Goal: Obtain resource: Download file/media

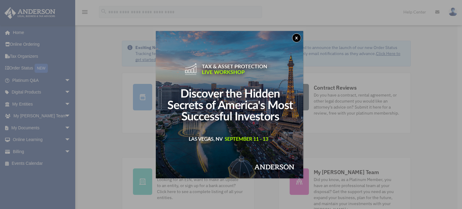
click at [296, 40] on button "x" at bounding box center [296, 37] width 9 height 9
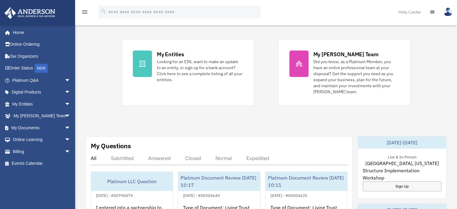
scroll to position [150, 0]
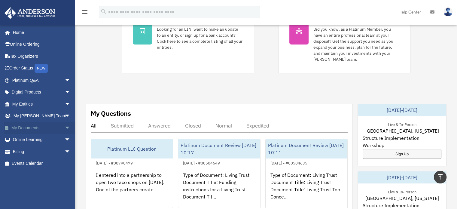
click at [41, 129] on link "My Documents arrow_drop_down" at bounding box center [41, 128] width 75 height 12
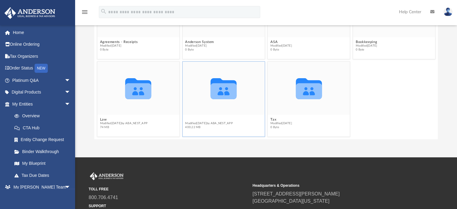
scroll to position [19, 0]
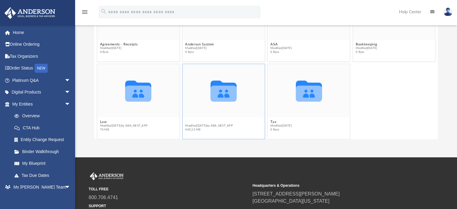
click at [187, 118] on div "Collaborated Folder Agreements - Receipts Modified [DATE] 0 Byte Collaborated F…" at bounding box center [266, 70] width 344 height 136
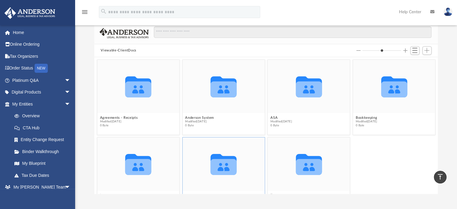
scroll to position [0, 0]
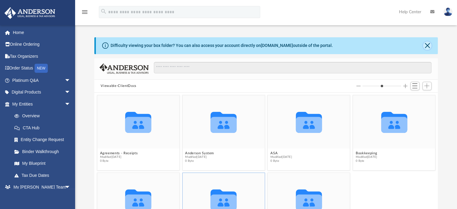
click at [426, 45] on button "Close" at bounding box center [427, 45] width 8 height 8
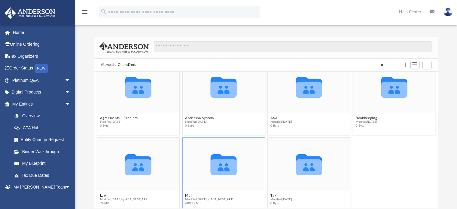
scroll to position [21, 0]
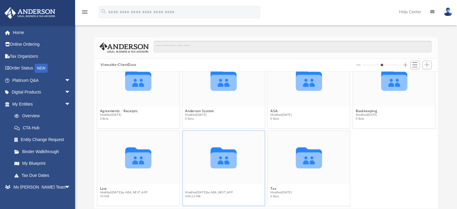
click at [187, 187] on button "Mail" at bounding box center [209, 189] width 48 height 4
click at [186, 187] on button "Mail" at bounding box center [209, 189] width 48 height 4
click at [224, 159] on icon "grid" at bounding box center [223, 157] width 26 height 21
click at [188, 188] on button "Mail" at bounding box center [209, 189] width 48 height 4
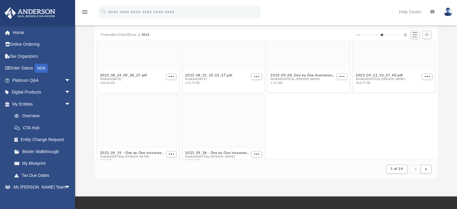
scroll to position [892, 0]
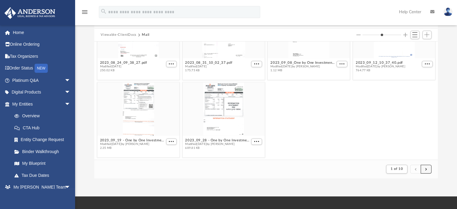
click at [427, 169] on button "submit" at bounding box center [426, 169] width 11 height 9
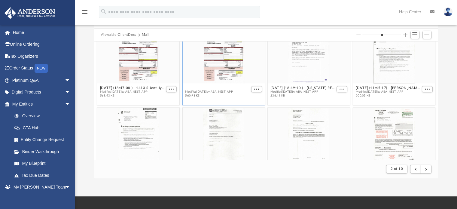
scroll to position [698, 0]
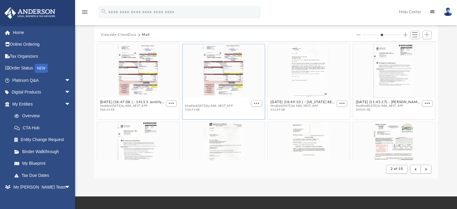
click at [201, 87] on div "2023_12_11_08_25_45.pdf Modified Mon Dec 11 2023 30.79 KB 2023_12_12 - One by O…" at bounding box center [266, 100] width 344 height 118
click at [254, 103] on span "More options" at bounding box center [256, 103] width 5 height 3
click at [253, 104] on button "More options" at bounding box center [256, 103] width 11 height 6
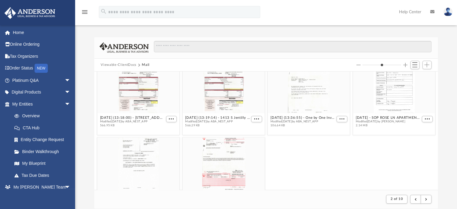
scroll to position [892, 0]
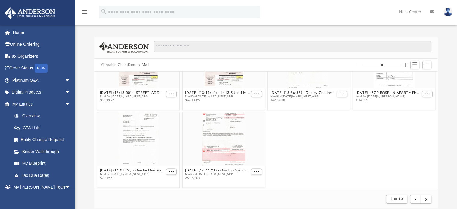
click at [345, 195] on footer "2 of 10" at bounding box center [266, 199] width 344 height 18
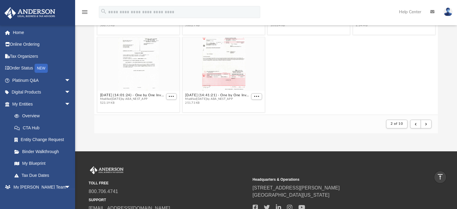
scroll to position [65, 0]
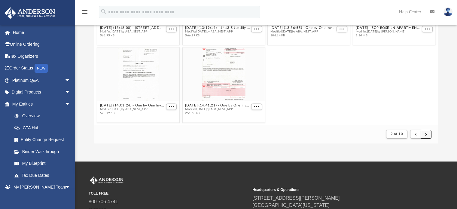
click at [427, 134] on button "submit" at bounding box center [426, 134] width 11 height 9
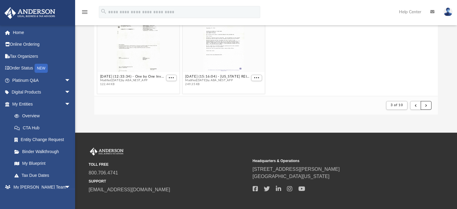
scroll to position [95, 0]
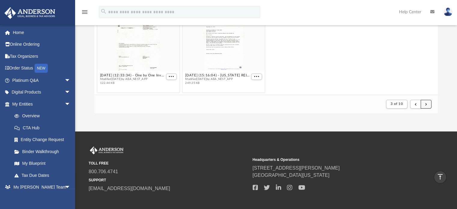
click at [428, 106] on button "submit" at bounding box center [426, 104] width 11 height 9
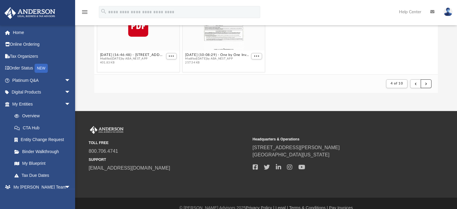
scroll to position [125, 0]
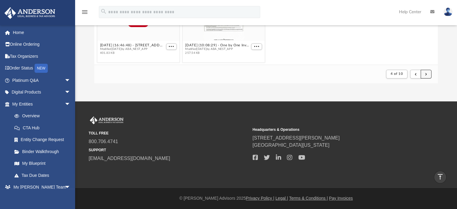
click at [428, 73] on button "submit" at bounding box center [426, 74] width 11 height 9
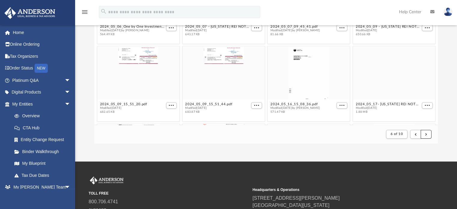
scroll to position [652, 0]
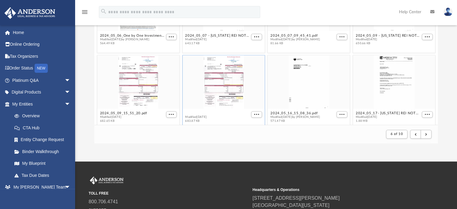
click at [203, 112] on div "2024_05_02_13_50_04.pdf Modified Thu May 2 2024 191.59 KB 2024_05_03 - One by O…" at bounding box center [266, 66] width 344 height 118
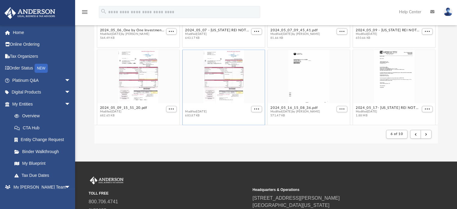
click at [197, 107] on button "2024_05_09_15_51_44.pdf" at bounding box center [208, 108] width 47 height 4
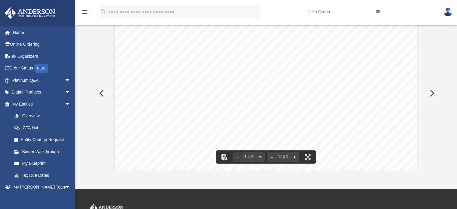
scroll to position [0, 0]
click at [99, 93] on button "Preview" at bounding box center [100, 93] width 13 height 17
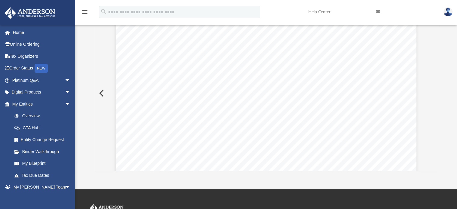
click at [102, 93] on button "Preview" at bounding box center [100, 93] width 13 height 17
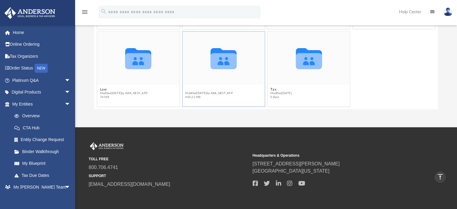
scroll to position [19, 0]
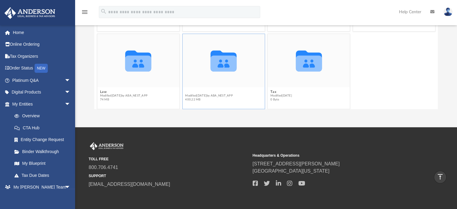
click at [188, 90] on div "Collaborated Folder Agreements - Receipts Modified Mon Oct 31 2022 0 Byte Colla…" at bounding box center [266, 40] width 344 height 136
click at [186, 92] on button "Mail" at bounding box center [209, 92] width 48 height 4
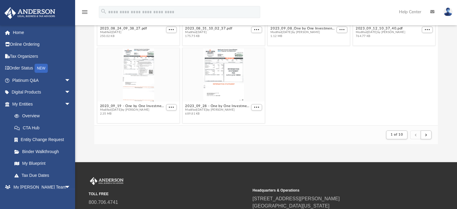
scroll to position [90, 0]
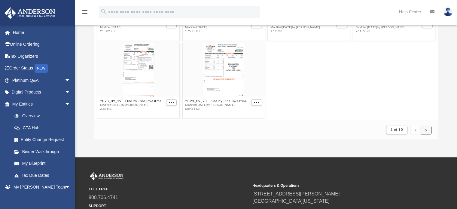
click at [427, 128] on span "submit" at bounding box center [426, 129] width 2 height 3
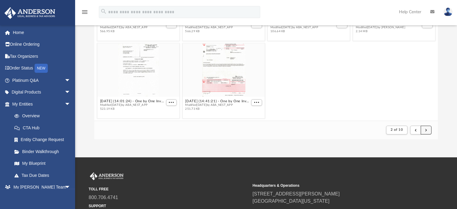
click at [425, 129] on span "submit" at bounding box center [426, 129] width 2 height 3
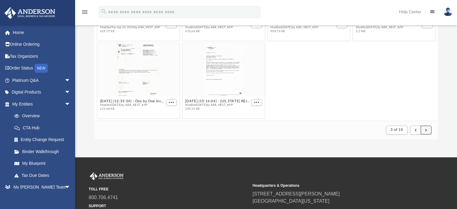
click at [425, 129] on span "submit" at bounding box center [426, 129] width 2 height 3
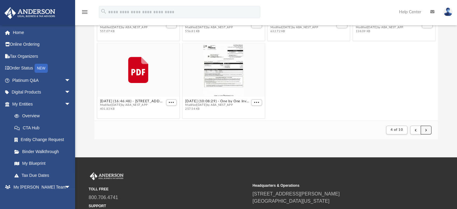
click at [425, 129] on span "submit" at bounding box center [426, 129] width 2 height 3
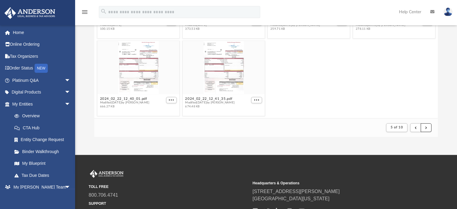
scroll to position [146, 0]
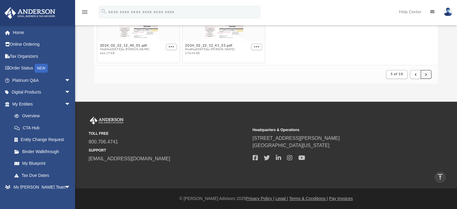
click at [424, 75] on button "submit" at bounding box center [426, 74] width 11 height 9
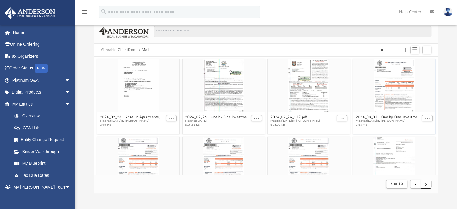
scroll to position [0, 0]
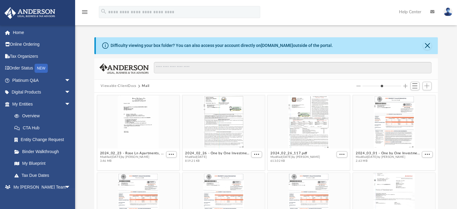
click at [405, 86] on button "Increase column size" at bounding box center [405, 86] width 4 height 4
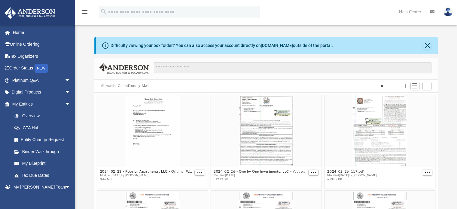
click at [405, 86] on button "Increase column size" at bounding box center [405, 86] width 4 height 4
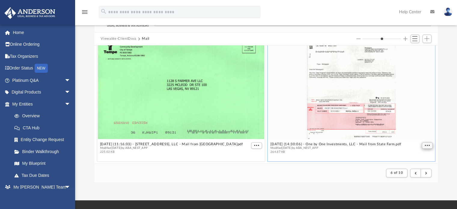
scroll to position [146, 0]
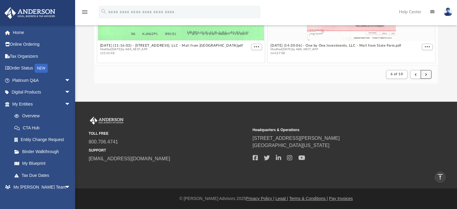
click at [427, 73] on span "submit" at bounding box center [426, 73] width 2 height 3
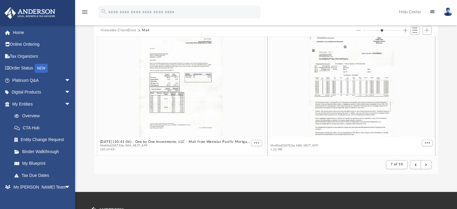
scroll to position [2262, 0]
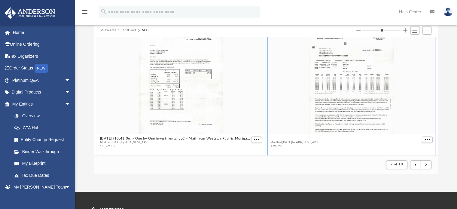
click at [335, 139] on div "2025.01.23 (16:30:38) - ARIZONA REI NOTES, LLC - Mail from WESTSTAR PACIFIC MOR…" at bounding box center [266, 96] width 344 height 118
click at [323, 136] on button "2025.02.03 (12:17:48) - 1413 S Jentilly Ln, LLC - Mail from WESTSTAR PACIFIC MO…" at bounding box center [345, 138] width 150 height 4
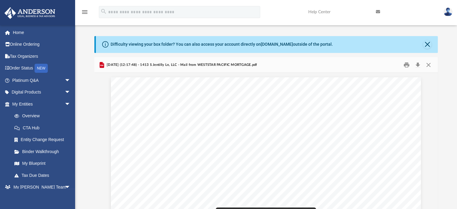
scroll to position [0, 0]
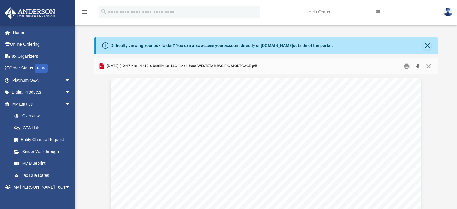
click at [418, 65] on button "Download" at bounding box center [418, 65] width 11 height 9
click at [101, 149] on button "Preview" at bounding box center [100, 151] width 13 height 17
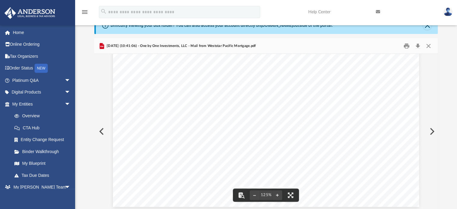
scroll to position [250, 0]
click at [101, 132] on button "Preview" at bounding box center [100, 131] width 13 height 17
click at [102, 131] on button "Preview" at bounding box center [100, 131] width 13 height 17
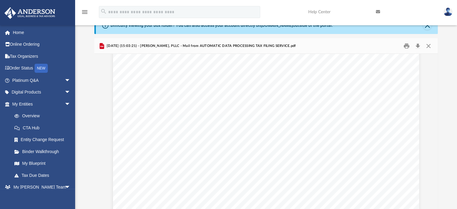
scroll to position [25, 0]
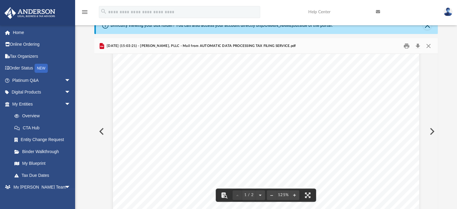
click at [101, 131] on button "Preview" at bounding box center [100, 131] width 13 height 17
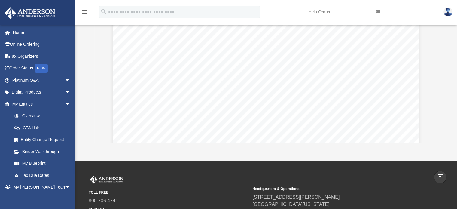
scroll to position [50, 0]
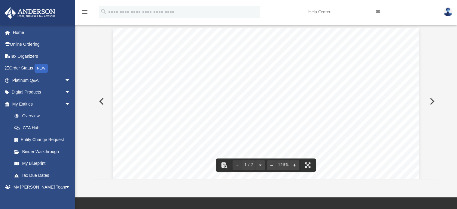
click at [100, 102] on button "Preview" at bounding box center [100, 101] width 13 height 17
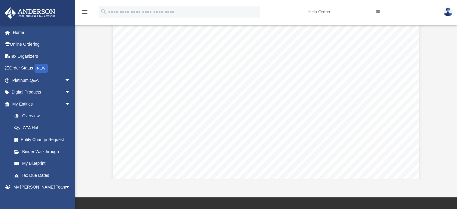
scroll to position [481, 0]
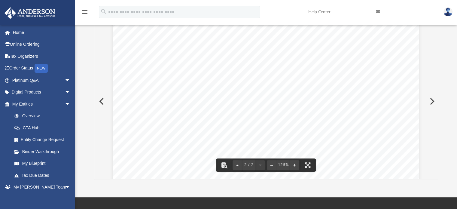
click at [101, 101] on button "Preview" at bounding box center [100, 101] width 13 height 17
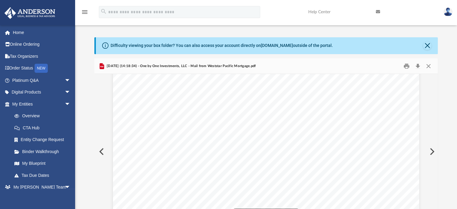
scroll to position [150, 0]
click at [100, 152] on button "Preview" at bounding box center [100, 151] width 13 height 17
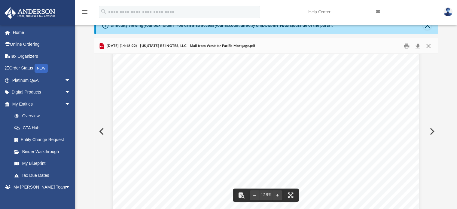
scroll to position [120, 0]
click at [102, 131] on button "Preview" at bounding box center [100, 131] width 13 height 17
click at [101, 132] on button "Preview" at bounding box center [100, 131] width 13 height 17
click at [100, 131] on button "Preview" at bounding box center [100, 131] width 13 height 17
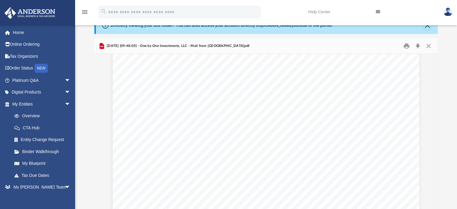
scroll to position [150, 0]
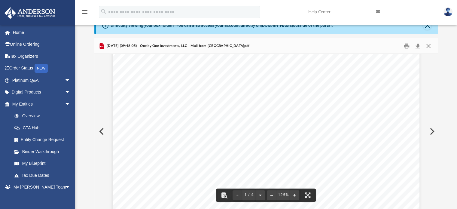
click at [100, 130] on button "Preview" at bounding box center [100, 131] width 13 height 17
click at [429, 48] on button "Close" at bounding box center [428, 45] width 11 height 9
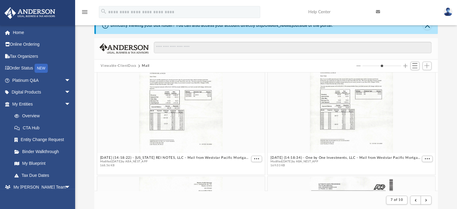
scroll to position [1872, 0]
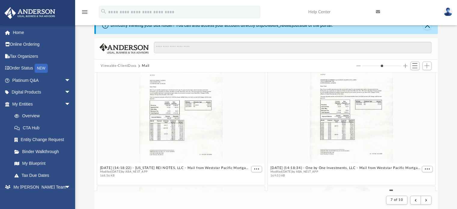
click at [407, 66] on button "Increase column size" at bounding box center [405, 66] width 4 height 4
type input "*"
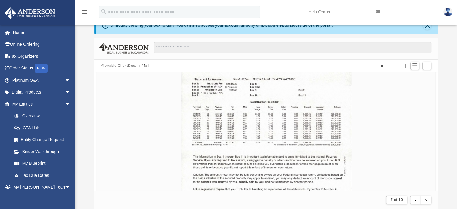
scroll to position [113, 339]
drag, startPoint x: 310, startPoint y: 122, endPoint x: 269, endPoint y: 102, distance: 46.2
click at [269, 102] on div "grid" at bounding box center [266, 117] width 338 height 220
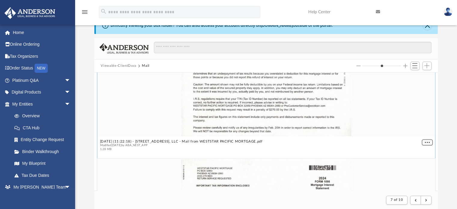
scroll to position [7907, 0]
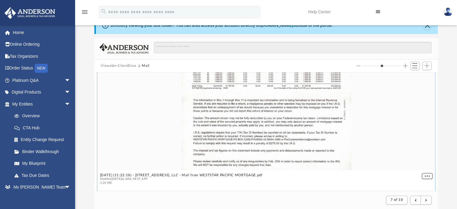
click at [421, 140] on div "2025.02.05 (19:15:12) - ARIZONA REI NOTES, LLC - Mail from Weststar Pacific Mor…" at bounding box center [266, 131] width 344 height 118
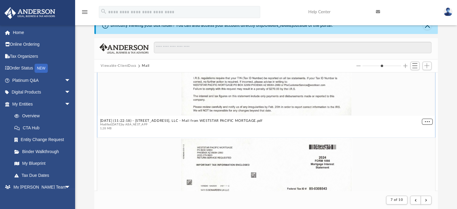
scroll to position [7967, 0]
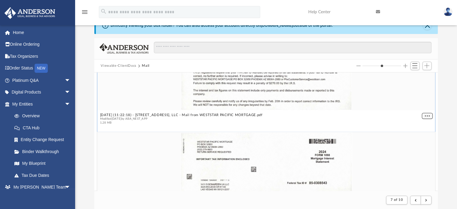
click at [422, 116] on button "More options" at bounding box center [427, 116] width 11 height 6
click at [382, 107] on div "grid" at bounding box center [266, 0] width 338 height 220
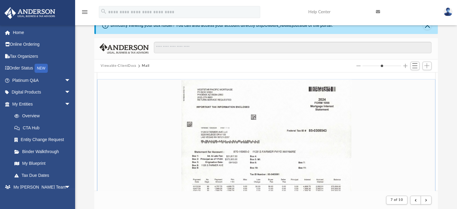
scroll to position [7786, 0]
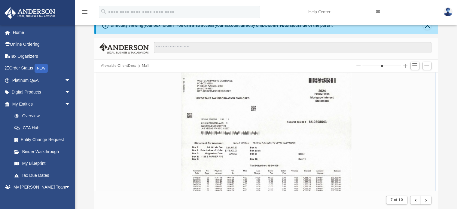
click at [315, 115] on div "grid" at bounding box center [266, 181] width 338 height 220
click at [414, 64] on span "Switch to List View" at bounding box center [414, 65] width 5 height 5
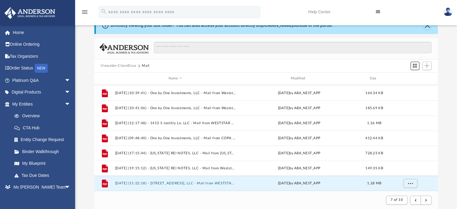
click at [414, 64] on span "Switch to Grid View" at bounding box center [414, 65] width 5 height 5
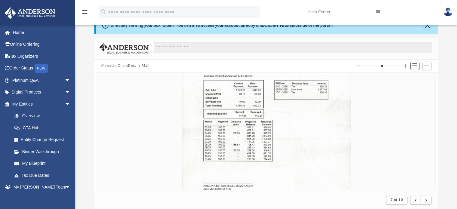
scroll to position [5731, 0]
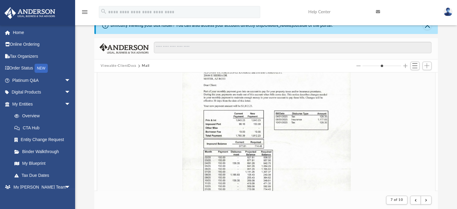
click at [357, 66] on button "Decrease column size" at bounding box center [358, 66] width 4 height 4
type input "*"
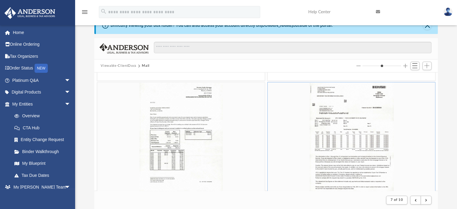
scroll to position [2178, 0]
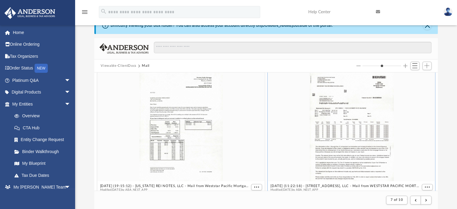
click at [367, 118] on div "grid" at bounding box center [351, 127] width 167 height 109
drag, startPoint x: 367, startPoint y: 118, endPoint x: 374, endPoint y: 154, distance: 36.7
click at [374, 154] on div "grid" at bounding box center [351, 127] width 167 height 109
click at [368, 137] on div "grid" at bounding box center [351, 127] width 167 height 109
click at [367, 136] on div "grid" at bounding box center [351, 127] width 167 height 109
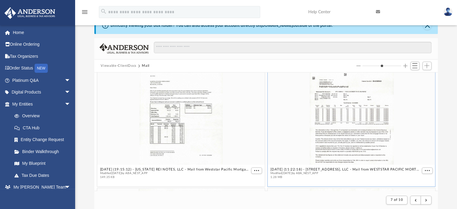
scroll to position [2208, 0]
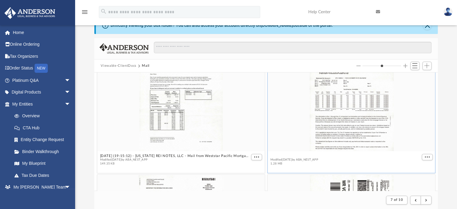
click at [308, 156] on button "2025.02.10 (11:22:18) - 1128 S Farmer Ave, LLC - Mail from WESTSTAR PACIFIC MOR…" at bounding box center [345, 156] width 150 height 4
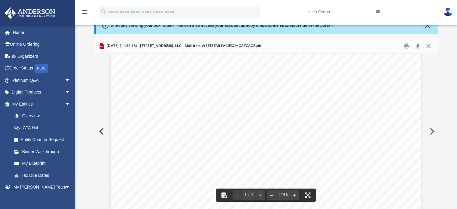
scroll to position [90, 0]
click at [418, 44] on button "Download" at bounding box center [418, 45] width 11 height 9
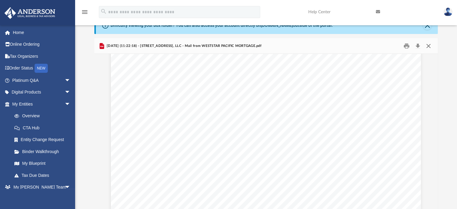
click at [427, 45] on button "Close" at bounding box center [428, 45] width 11 height 9
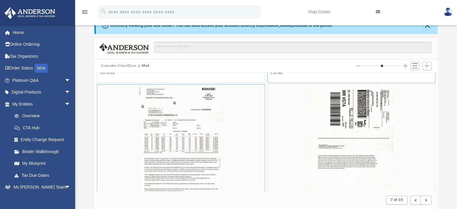
scroll to position [2328, 0]
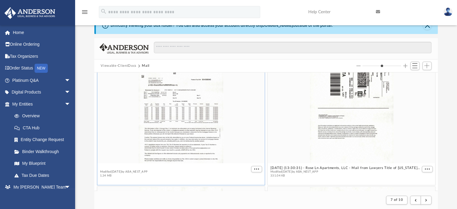
click at [136, 166] on div "2025.02.05 (19:15:12) - ARIZONA REI NOTES, LLC - Mail from Weststar Pacific Mor…" at bounding box center [266, 131] width 344 height 118
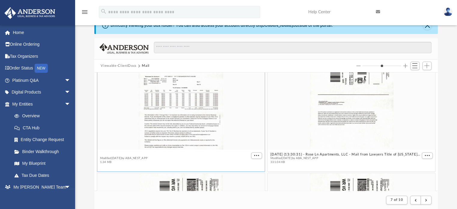
scroll to position [2352, 0]
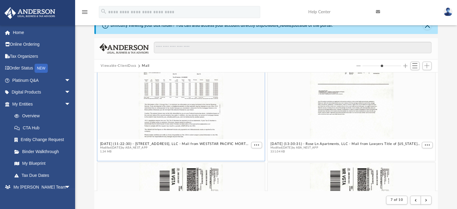
click at [132, 146] on span "Modified Mon Feb 10 2025 by ABA_NEST_APP" at bounding box center [175, 148] width 150 height 4
click at [137, 142] on button "2025.02.10 (11:22:30) - 1411 S Bonarden Ln, LLC - Mail from WESTSTAR PACIFIC MO…" at bounding box center [175, 144] width 150 height 4
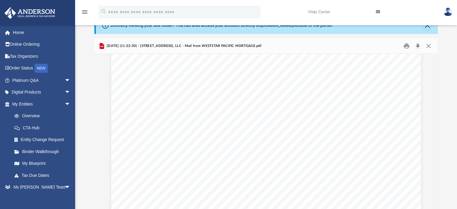
scroll to position [60, 0]
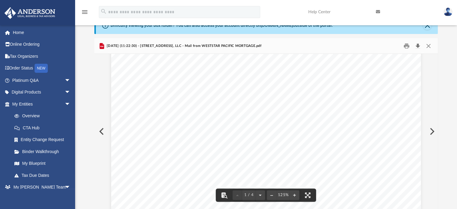
click at [417, 44] on button "Download" at bounding box center [418, 45] width 11 height 9
click at [417, 45] on button "Download" at bounding box center [418, 45] width 11 height 9
